Goal: Task Accomplishment & Management: Complete application form

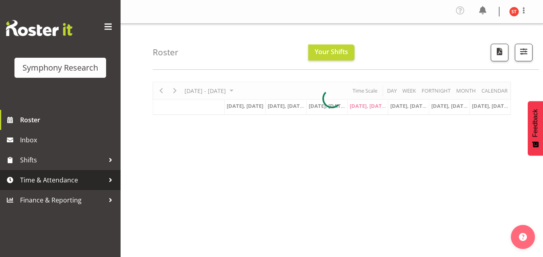
click at [113, 180] on div at bounding box center [110, 180] width 12 height 12
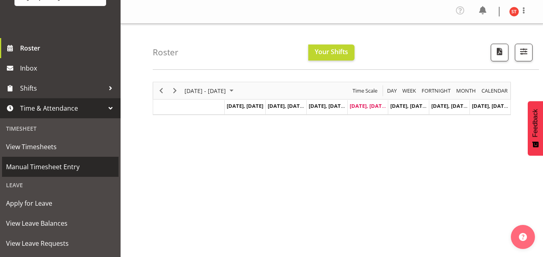
scroll to position [80, 0]
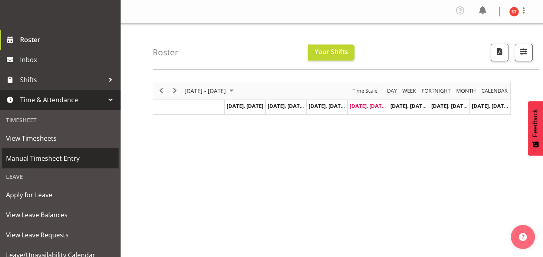
click at [67, 161] on span "Manual Timesheet Entry" at bounding box center [60, 159] width 108 height 12
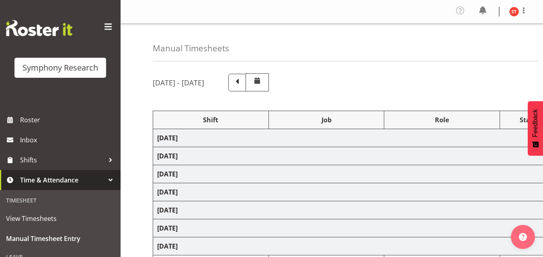
select select "48116"
select select "10536"
select select "47"
select select "48116"
select select "10536"
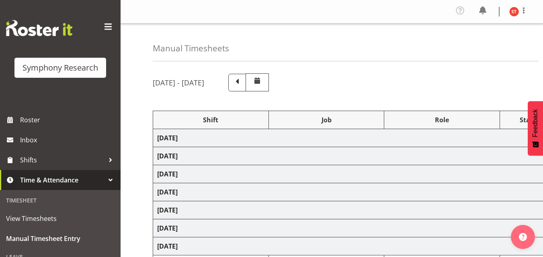
select select "47"
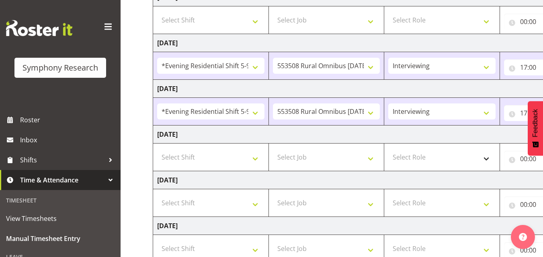
scroll to position [161, 0]
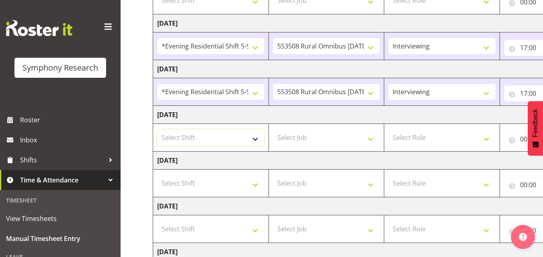
click at [252, 137] on select "Select Shift !!Weekend Residential (Roster IT Shift Label) *Business 9/10am ~ 4…" at bounding box center [210, 138] width 107 height 16
select select "48116"
click at [157, 130] on select "Select Shift !!Weekend Residential (Roster IT Shift Label) *Business 9/10am ~ 4…" at bounding box center [210, 138] width 107 height 16
click at [303, 135] on select "Select Job 550060 IF Admin 553492 World Poll Aus Wave 2 Main 2025 553493 World …" at bounding box center [326, 138] width 107 height 16
select select "10536"
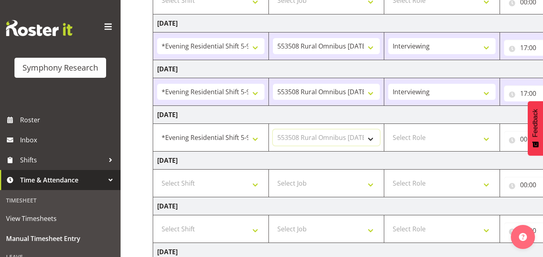
click at [273, 130] on select "Select Job 550060 IF Admin 553492 World Poll Aus Wave 2 Main 2025 553493 World …" at bounding box center [326, 138] width 107 height 16
click at [427, 141] on select "Select Role Briefing Interviewing" at bounding box center [441, 138] width 107 height 16
select select "47"
click at [388, 130] on select "Select Role Briefing Interviewing" at bounding box center [441, 138] width 107 height 16
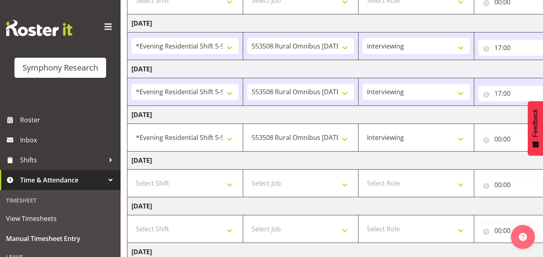
scroll to position [0, 172]
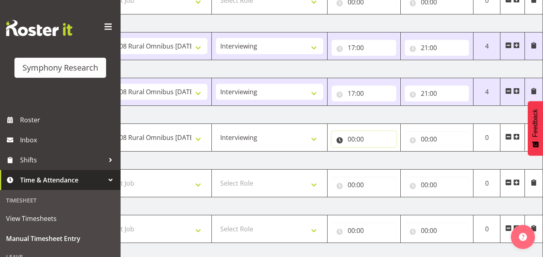
click at [376, 139] on input "00:00" at bounding box center [363, 139] width 65 height 16
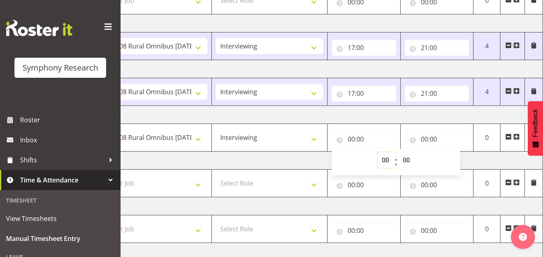
click at [386, 157] on select "00 01 02 03 04 05 06 07 08 09 10 11 12 13 14 15 16 17 18 19 20 21 22 23" at bounding box center [386, 160] width 18 height 16
select select "17"
click at [377, 152] on select "00 01 02 03 04 05 06 07 08 09 10 11 12 13 14 15 16 17 18 19 20 21 22 23" at bounding box center [386, 160] width 18 height 16
type input "17:00"
click at [422, 133] on input "00:00" at bounding box center [436, 139] width 65 height 16
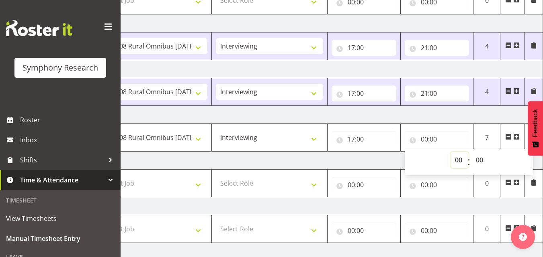
click at [454, 157] on select "00 01 02 03 04 05 06 07 08 09 10 11 12 13 14 15 16 17 18 19 20 21 22 23" at bounding box center [459, 160] width 18 height 16
select select "21"
click at [450, 152] on select "00 01 02 03 04 05 06 07 08 09 10 11 12 13 14 15 16 17 18 19 20 21 22 23" at bounding box center [459, 160] width 18 height 16
type input "21:00"
click at [357, 165] on td "[DATE]" at bounding box center [262, 161] width 562 height 18
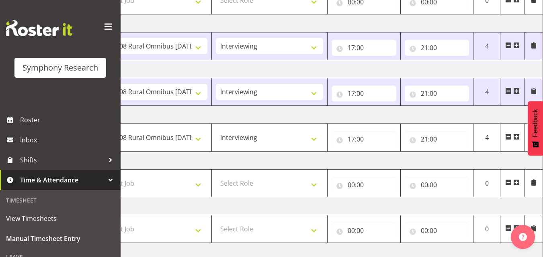
scroll to position [243, 0]
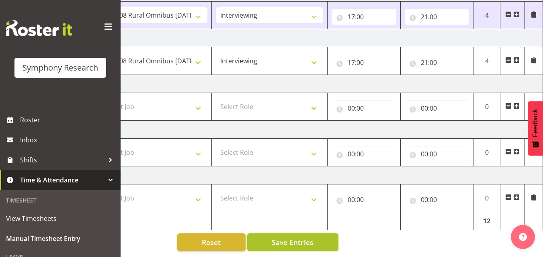
click at [308, 239] on span "Save Entries" at bounding box center [293, 242] width 42 height 10
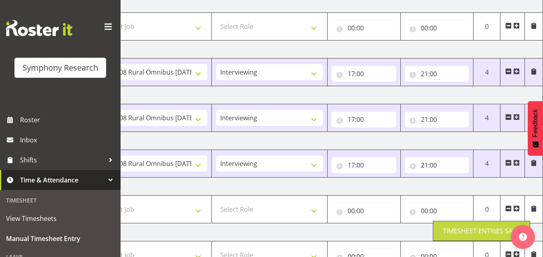
scroll to position [123, 0]
